Goal: Task Accomplishment & Management: Use online tool/utility

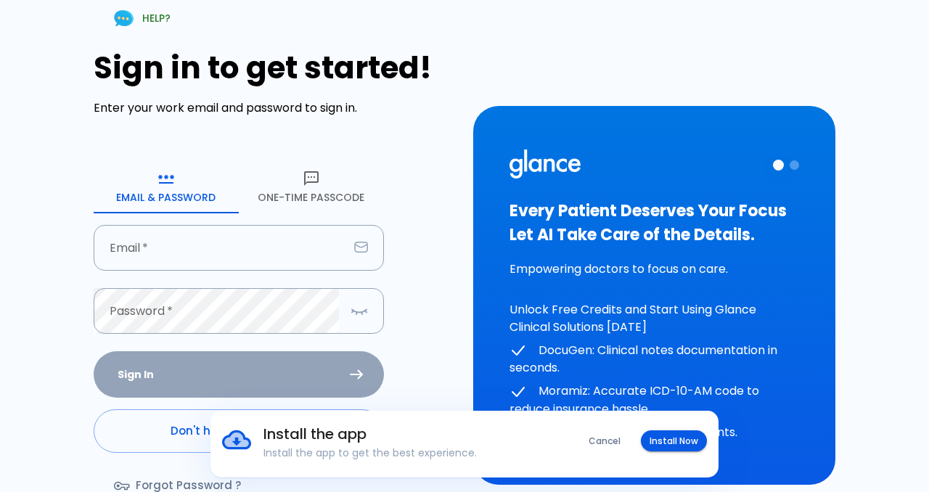
type input "Yazeedallebdi@gmail.com"
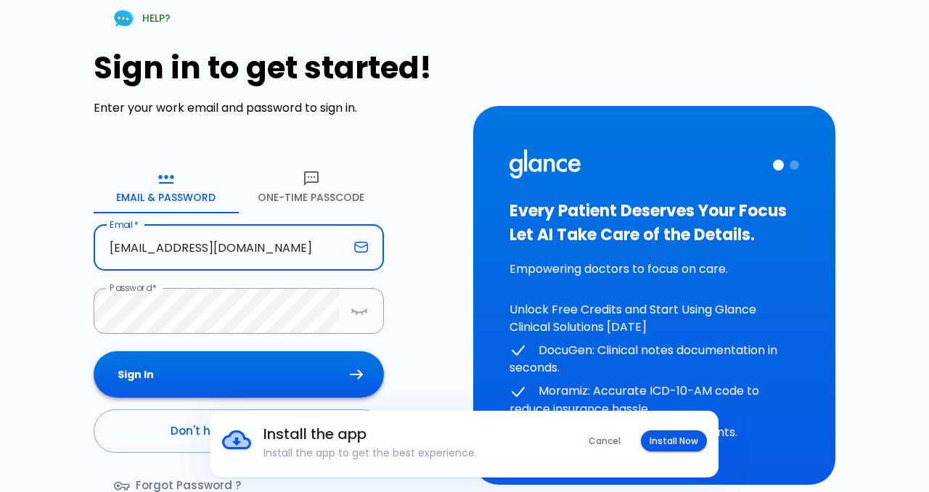
click at [340, 384] on button "Sign In" at bounding box center [239, 374] width 290 height 47
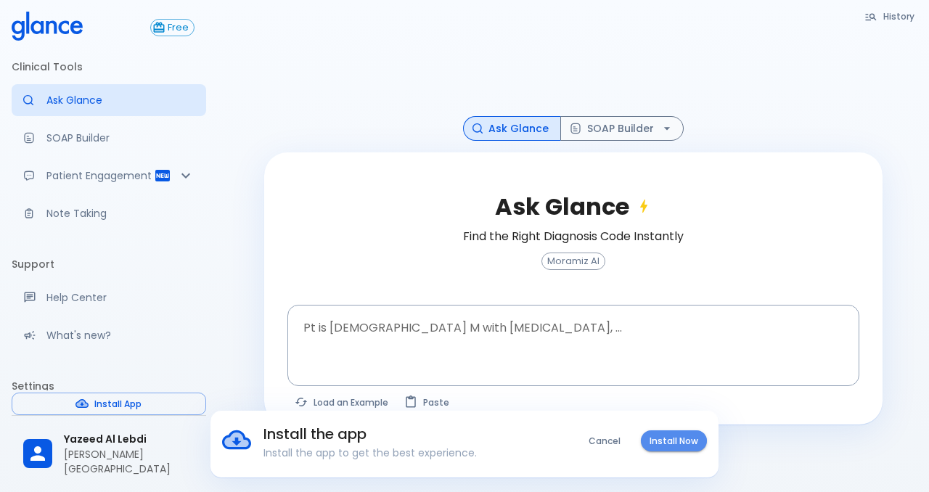
click at [663, 435] on button "Install Now" at bounding box center [674, 440] width 66 height 21
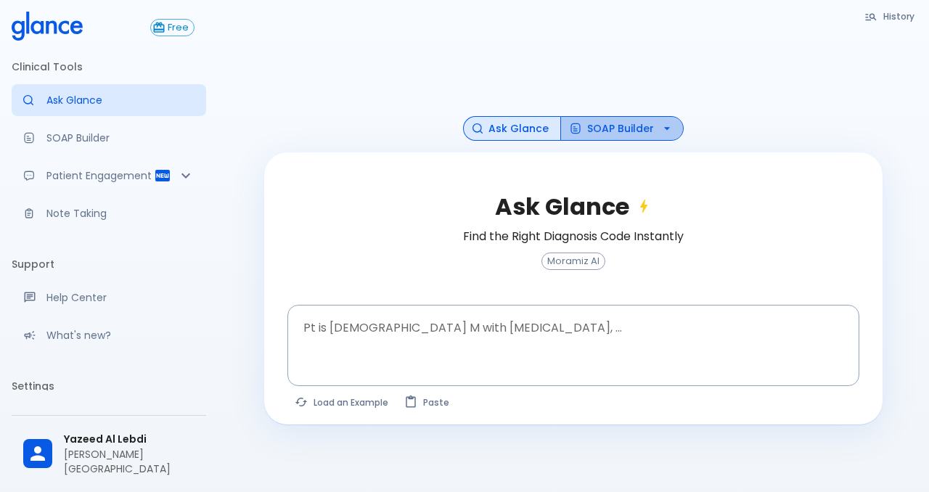
click at [623, 123] on button "SOAP Builder" at bounding box center [621, 128] width 123 height 25
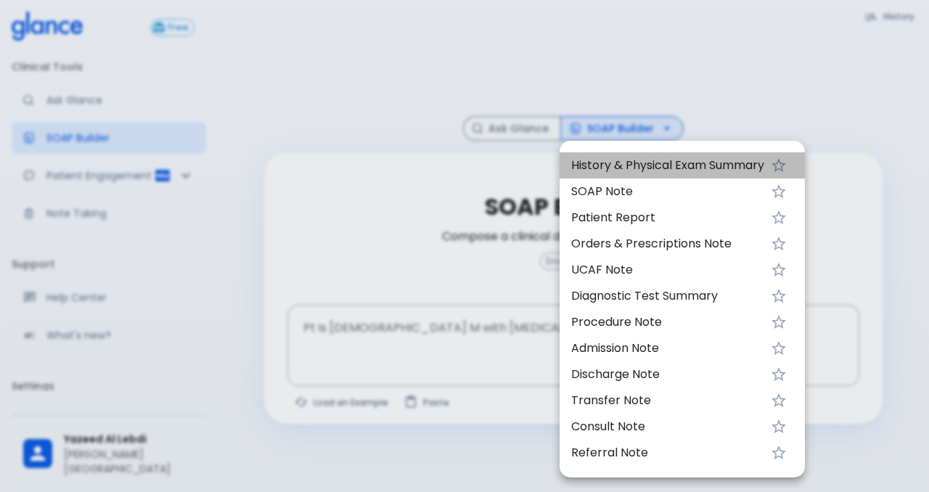
click at [649, 168] on span "History & Physical Exam Summary" at bounding box center [667, 165] width 193 height 17
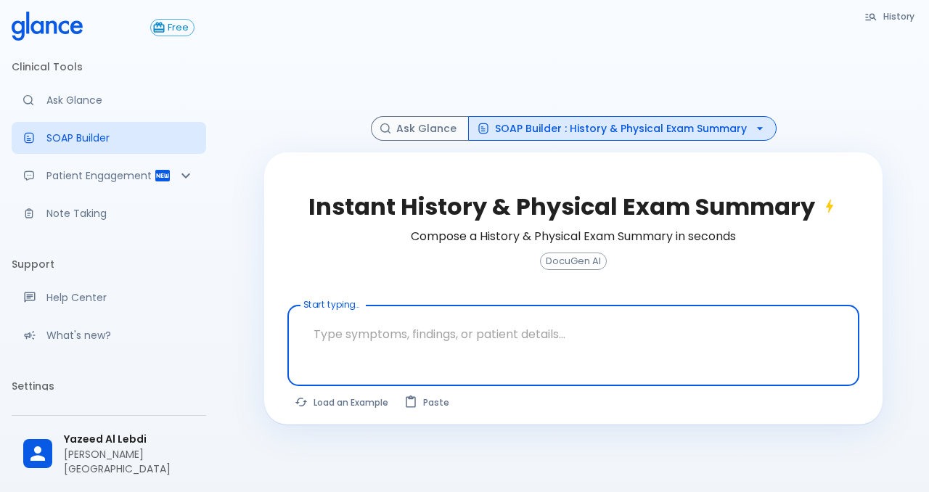
click at [504, 324] on textarea "Start typing..." at bounding box center [574, 334] width 552 height 46
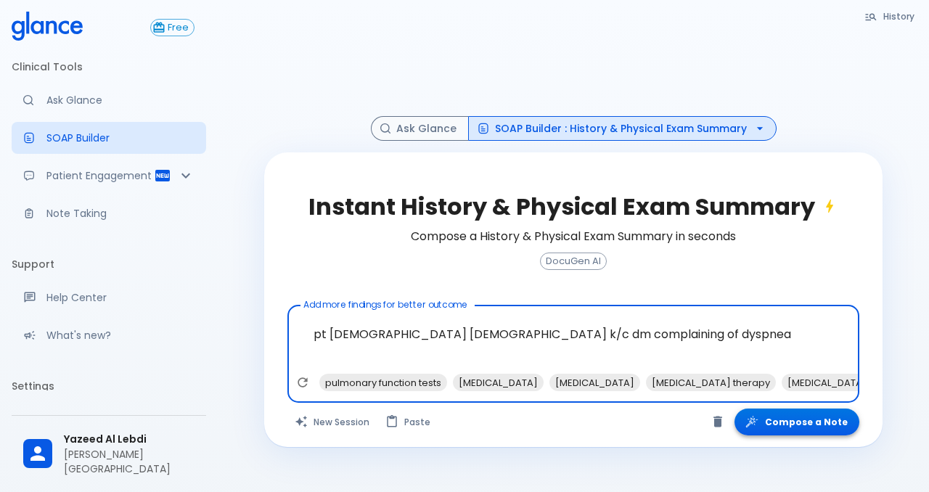
type textarea "pt [DEMOGRAPHIC_DATA] [DEMOGRAPHIC_DATA] k/c dm complaining of dyspnea"
click at [804, 420] on button "Compose a Note" at bounding box center [797, 422] width 125 height 27
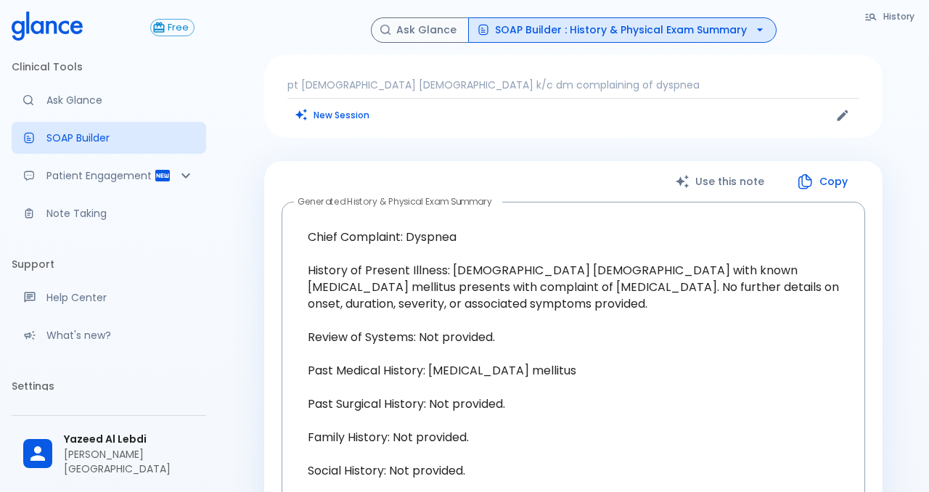
click at [557, 83] on p "pt [DEMOGRAPHIC_DATA] [DEMOGRAPHIC_DATA] k/c dm complaining of dyspnea" at bounding box center [573, 85] width 572 height 15
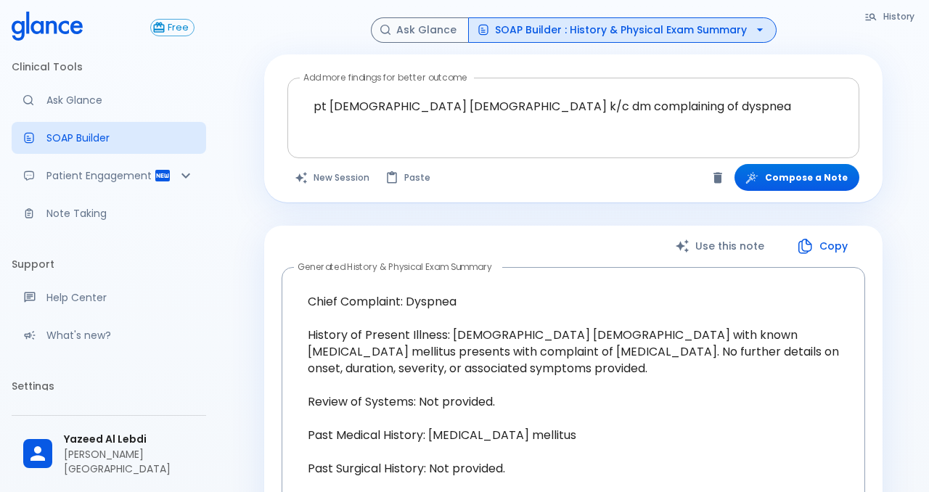
click at [607, 135] on div at bounding box center [575, 142] width 566 height 26
click at [514, 155] on div "pt [DEMOGRAPHIC_DATA] [DEMOGRAPHIC_DATA] k/c dm complaining of dyspnea x Add mo…" at bounding box center [573, 118] width 572 height 81
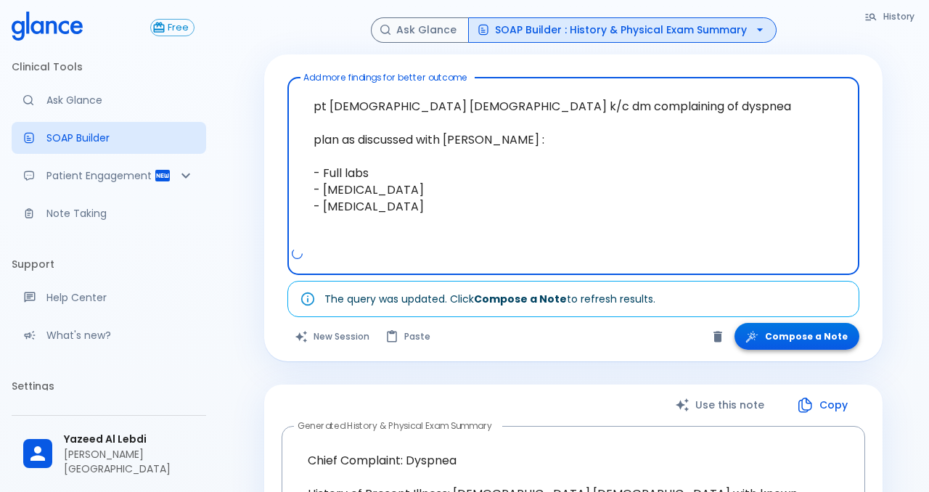
type textarea "pt [DEMOGRAPHIC_DATA] [DEMOGRAPHIC_DATA] k/c dm complaining of dyspnea plan as …"
click at [793, 338] on button "Compose a Note" at bounding box center [797, 336] width 125 height 27
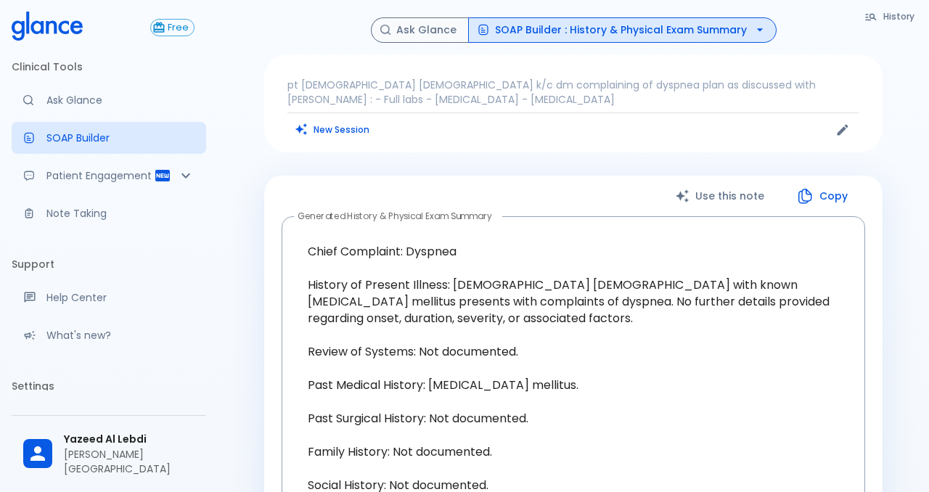
click at [812, 94] on p "pt [DEMOGRAPHIC_DATA] [DEMOGRAPHIC_DATA] k/c dm complaining of dyspnea plan as …" at bounding box center [573, 92] width 572 height 29
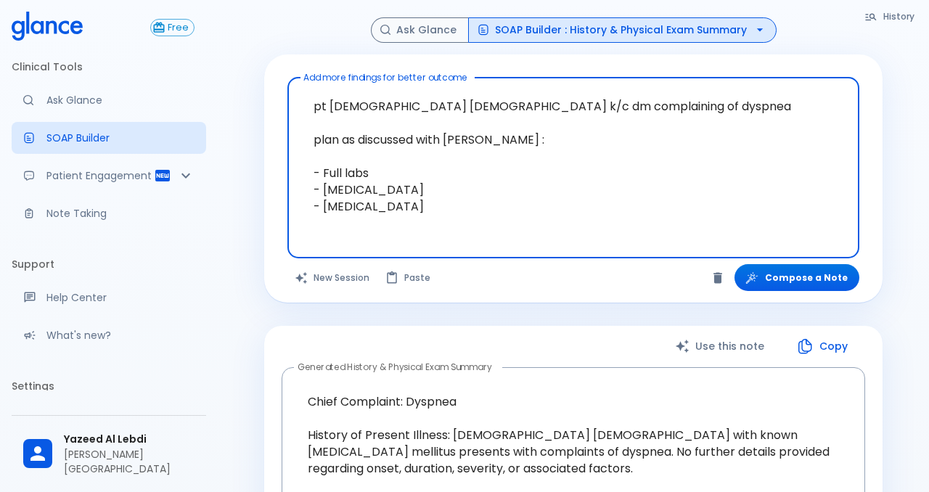
drag, startPoint x: 534, startPoint y: 105, endPoint x: 602, endPoint y: 107, distance: 69.0
click at [602, 107] on textarea "pt [DEMOGRAPHIC_DATA] [DEMOGRAPHIC_DATA] k/c dm complaining of dyspnea plan as …" at bounding box center [574, 156] width 552 height 146
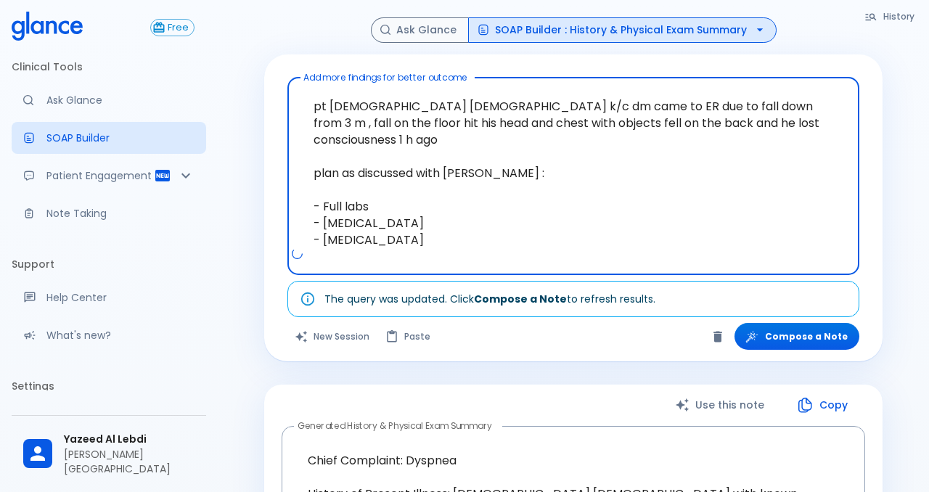
click at [381, 224] on textarea "pt [DEMOGRAPHIC_DATA] [DEMOGRAPHIC_DATA] k/c dm came to ER due to fall down fro…" at bounding box center [574, 164] width 552 height 163
drag, startPoint x: 396, startPoint y: 224, endPoint x: 325, endPoint y: 222, distance: 70.4
click at [324, 222] on textarea "pt [DEMOGRAPHIC_DATA] [DEMOGRAPHIC_DATA] k/c dm came to ER due to fall down fro…" at bounding box center [574, 164] width 552 height 163
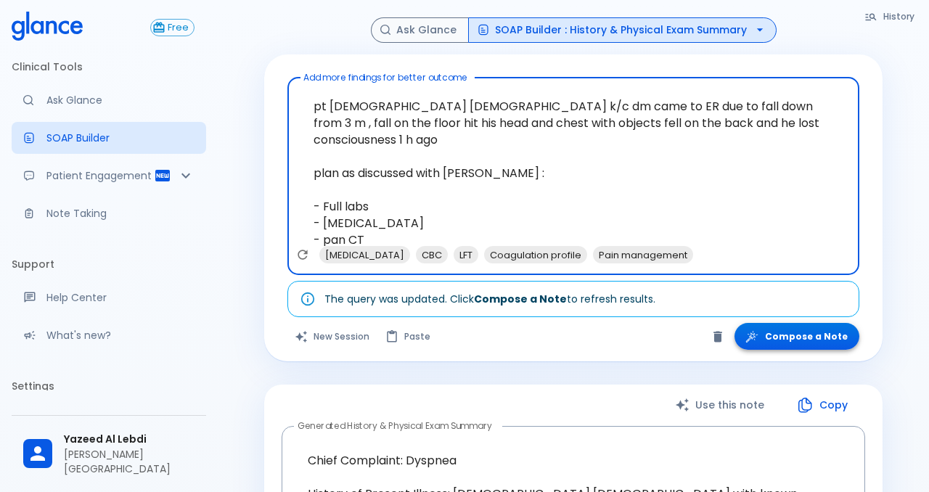
type textarea "pt [DEMOGRAPHIC_DATA] [DEMOGRAPHIC_DATA] k/c dm came to ER due to fall down fro…"
click at [819, 340] on button "Compose a Note" at bounding box center [797, 336] width 125 height 27
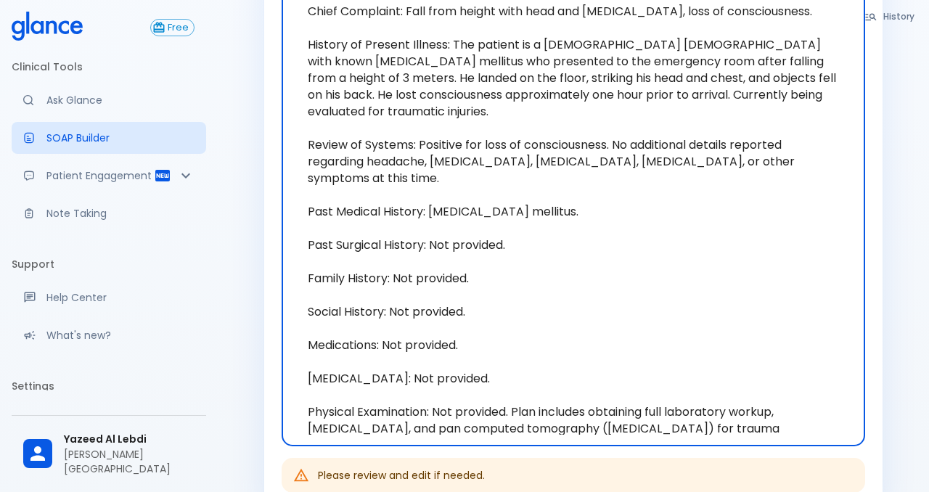
scroll to position [238, 0]
